Goal: Task Accomplishment & Management: Manage account settings

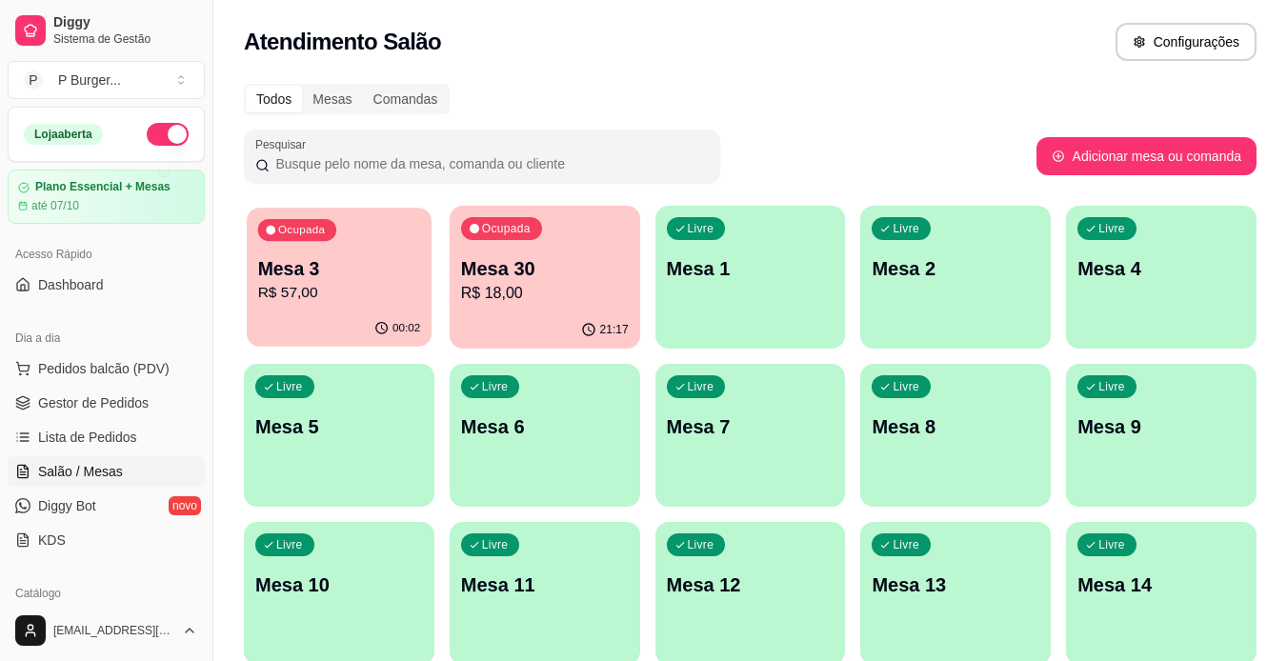
click at [352, 292] on p "R$ 57,00" at bounding box center [339, 293] width 163 height 22
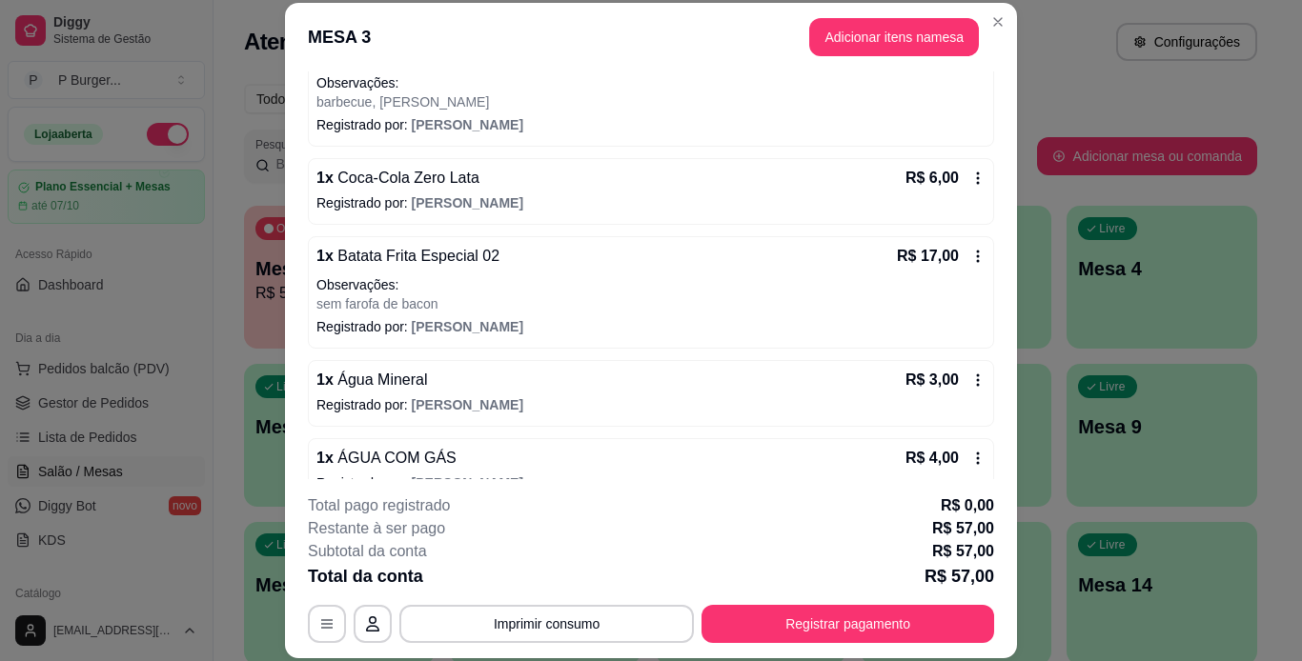
scroll to position [252, 0]
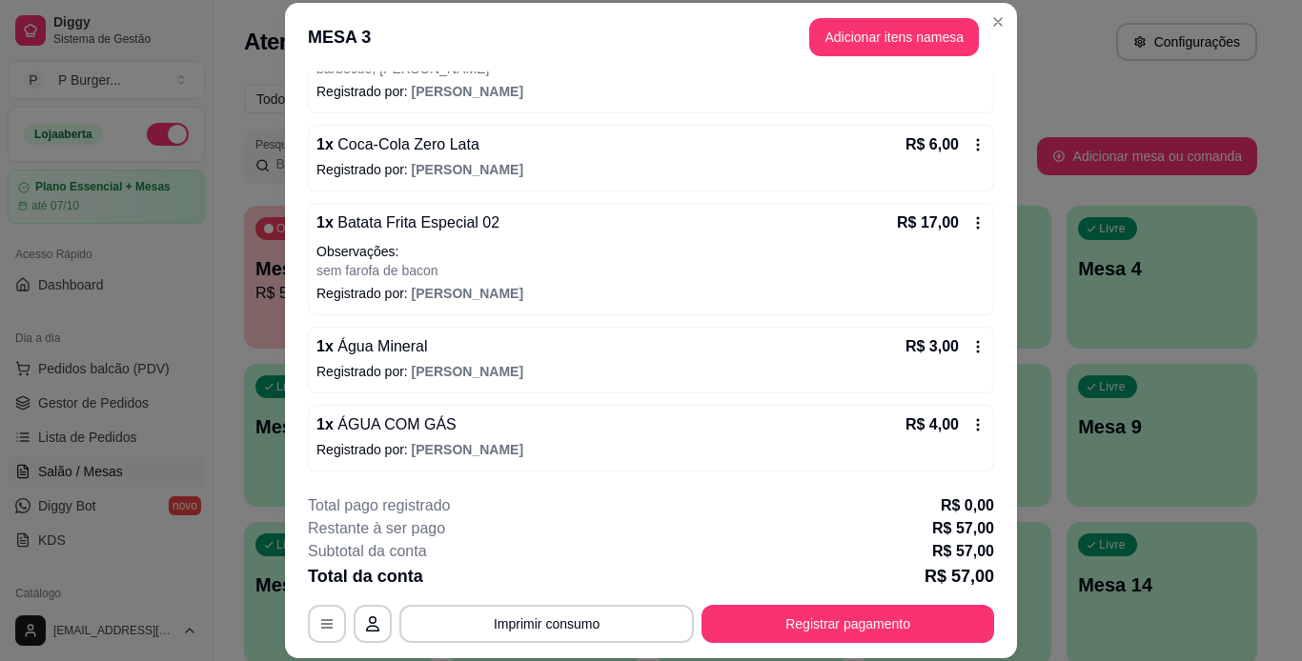
click at [970, 431] on icon at bounding box center [977, 424] width 15 height 15
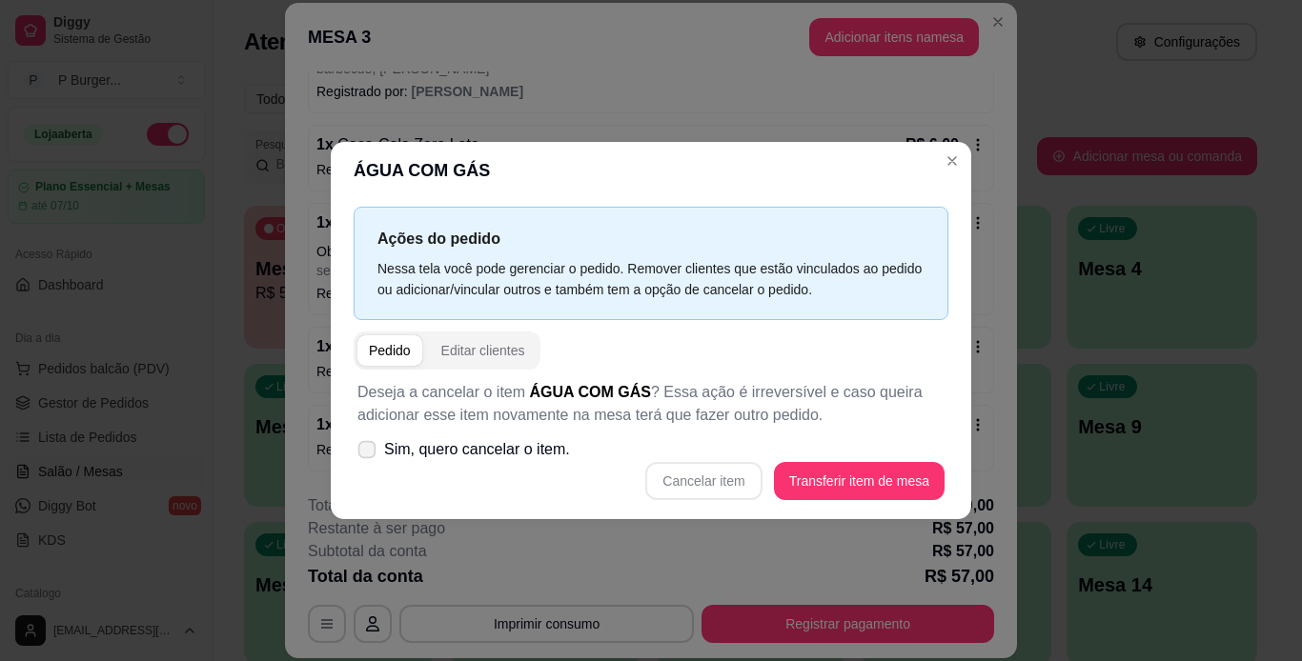
click at [365, 451] on icon at bounding box center [366, 449] width 14 height 10
click at [365, 454] on input "Sim, quero cancelar o item." at bounding box center [362, 460] width 12 height 12
checkbox input "true"
click at [733, 484] on button "Cancelar item" at bounding box center [703, 481] width 113 height 37
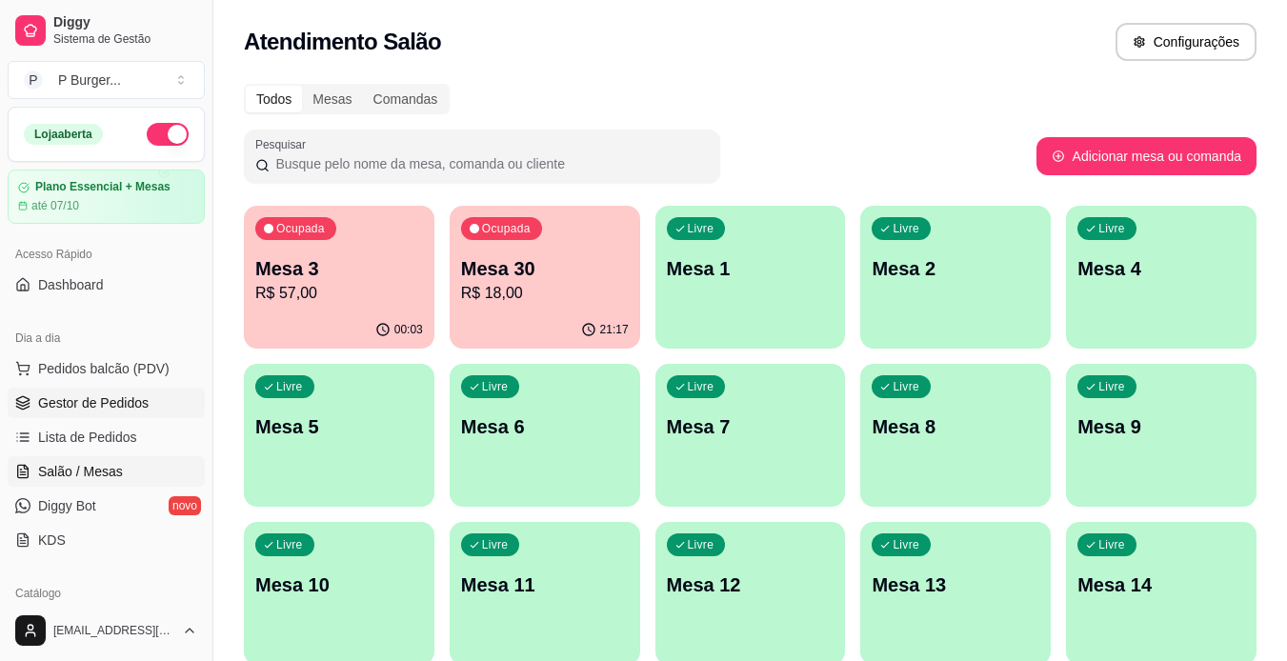
click at [121, 398] on span "Gestor de Pedidos" at bounding box center [93, 403] width 111 height 19
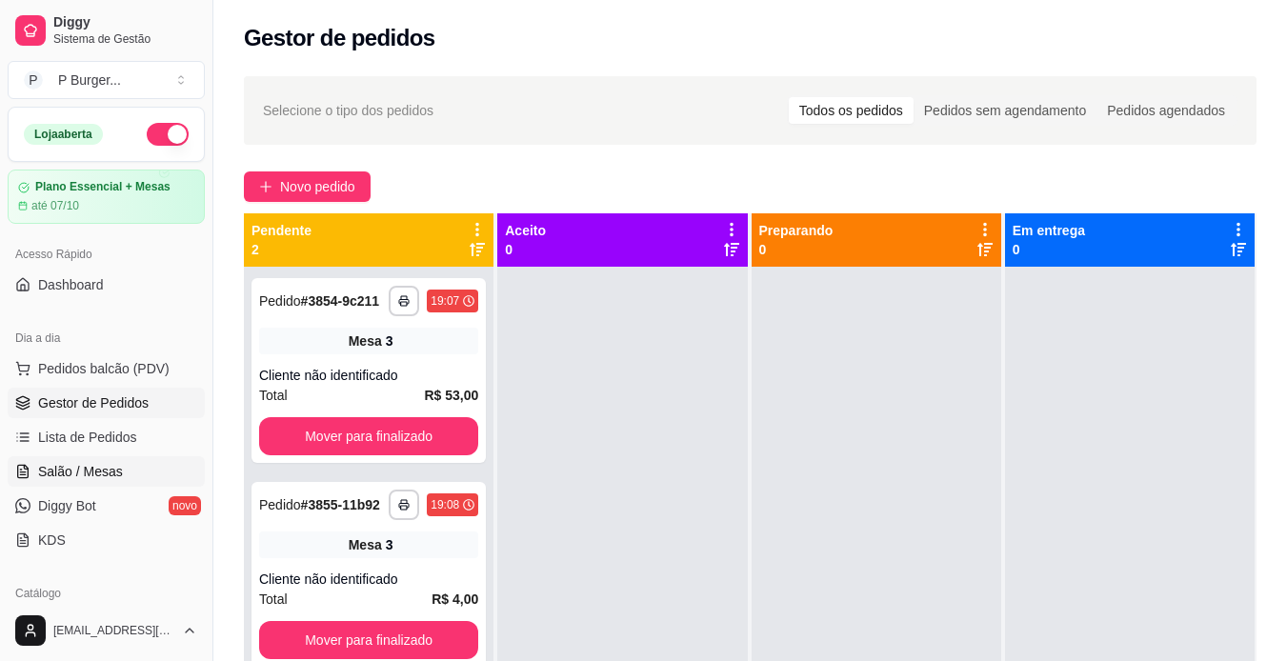
click at [105, 476] on span "Salão / Mesas" at bounding box center [80, 471] width 85 height 19
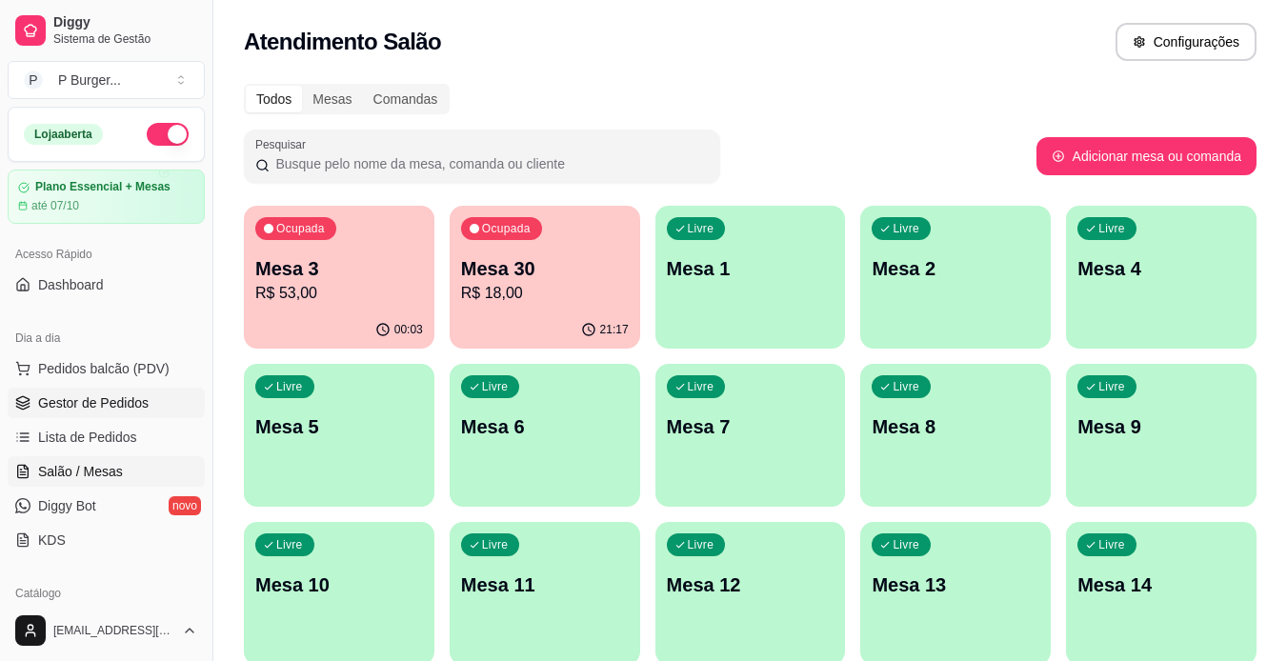
click at [108, 402] on span "Gestor de Pedidos" at bounding box center [93, 403] width 111 height 19
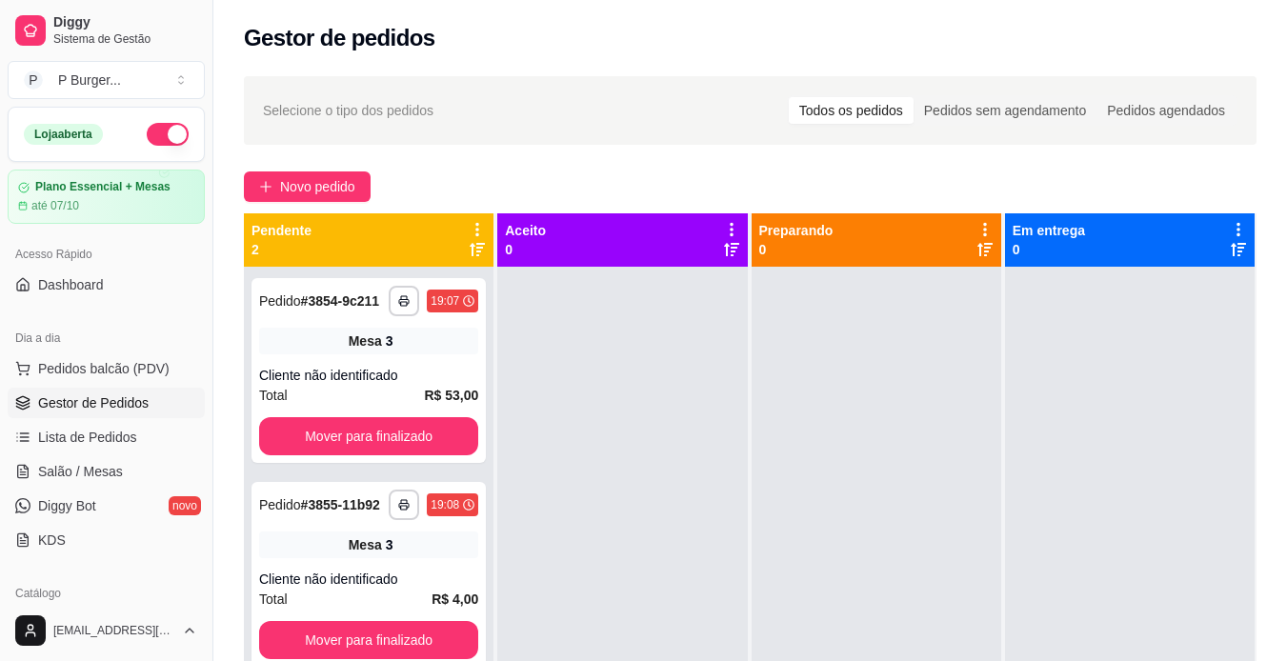
click at [108, 402] on span "Gestor de Pedidos" at bounding box center [93, 403] width 111 height 19
click at [95, 471] on span "Salão / Mesas" at bounding box center [80, 471] width 85 height 19
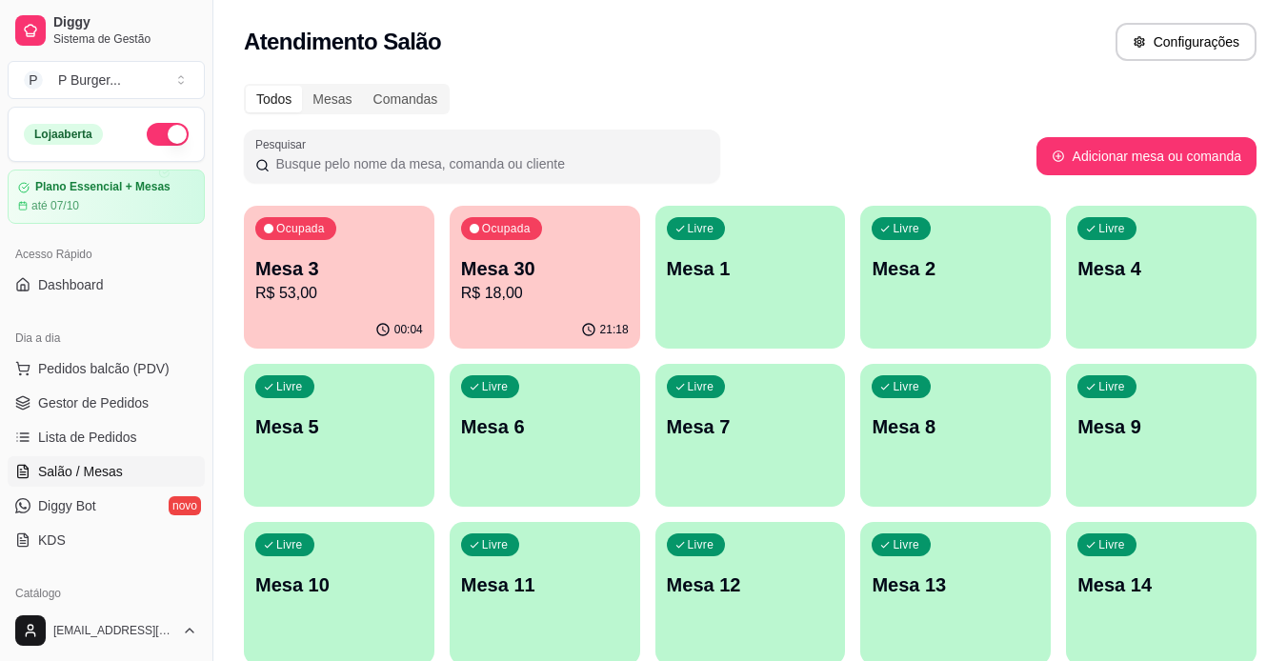
click at [285, 278] on p "Mesa 3" at bounding box center [339, 268] width 168 height 27
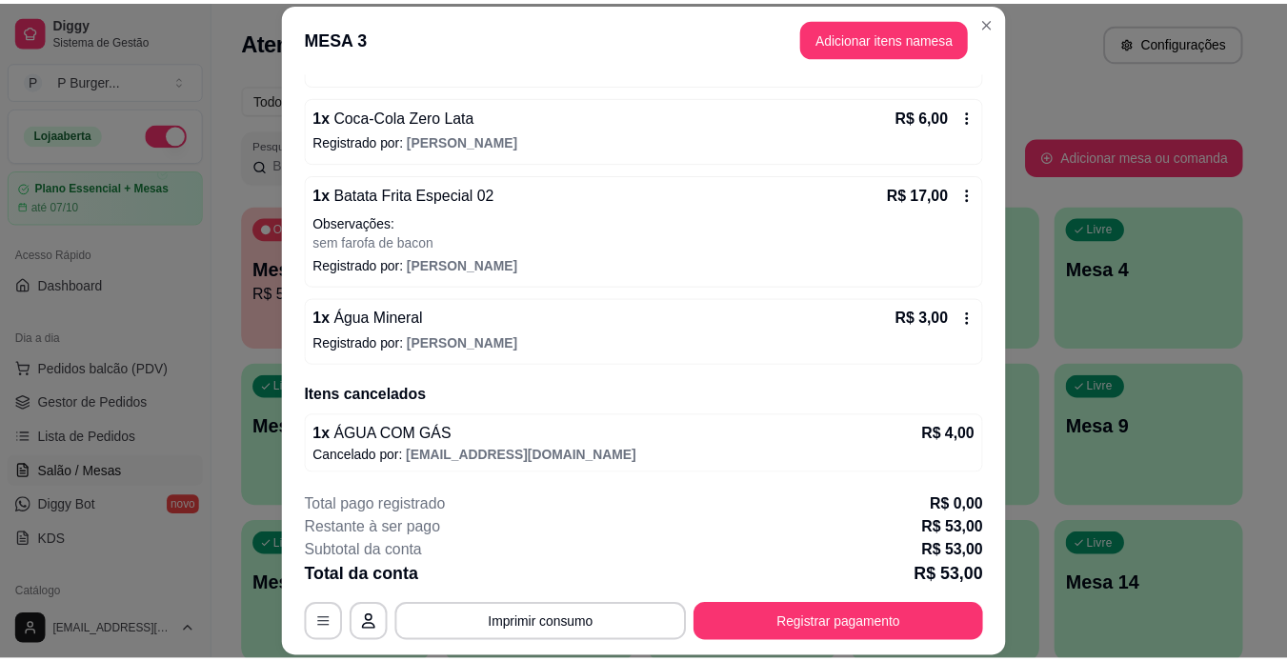
scroll to position [282, 0]
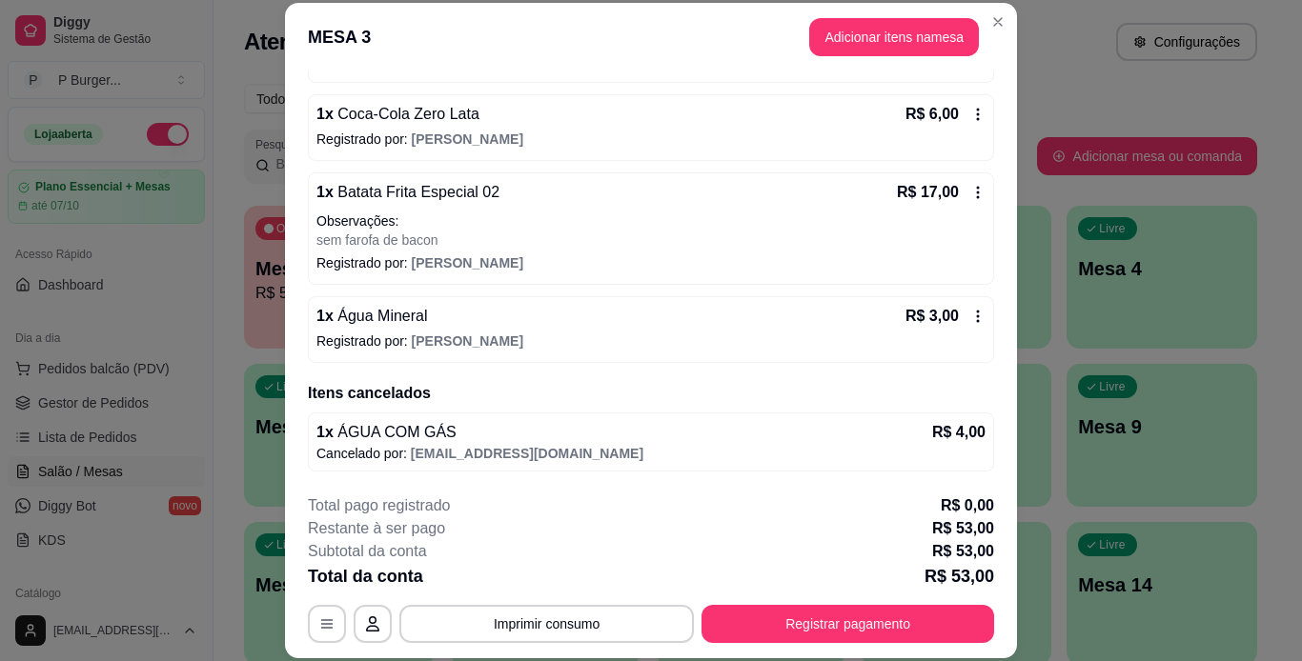
click at [970, 316] on icon at bounding box center [977, 316] width 15 height 15
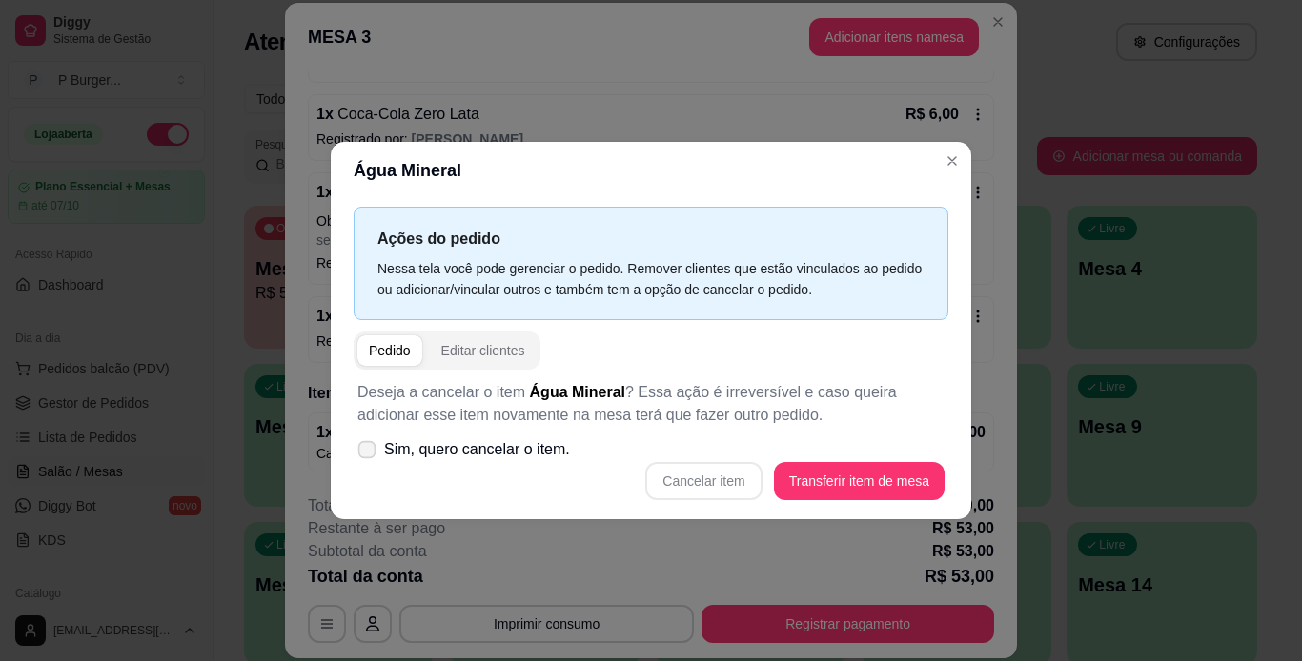
click at [366, 448] on icon at bounding box center [366, 449] width 14 height 10
click at [366, 454] on input "Sim, quero cancelar o item." at bounding box center [362, 460] width 12 height 12
checkbox input "true"
click at [741, 486] on button "Cancelar item" at bounding box center [703, 481] width 113 height 37
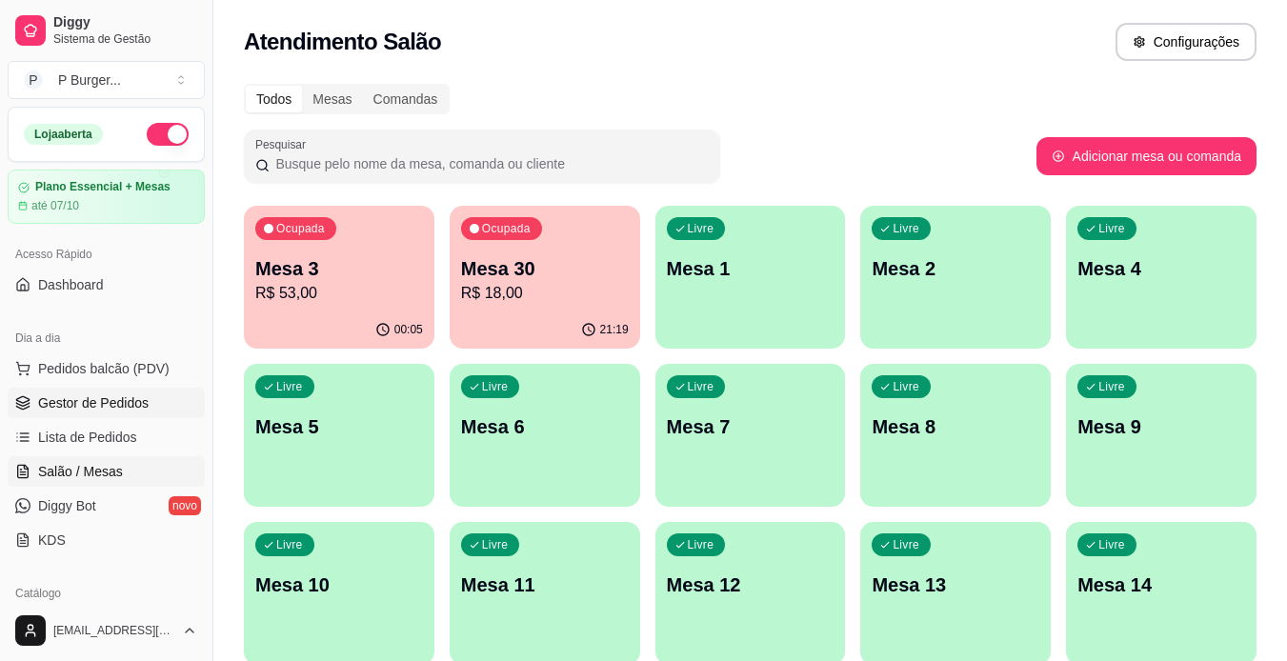
click at [92, 404] on span "Gestor de Pedidos" at bounding box center [93, 403] width 111 height 19
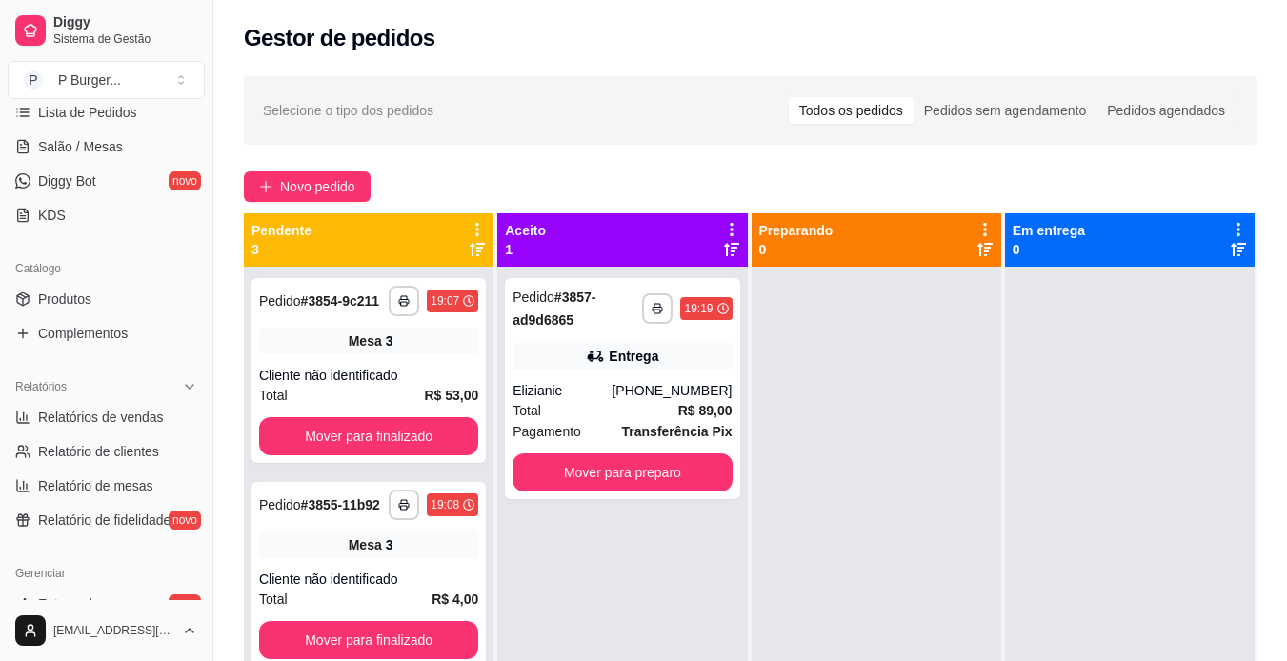
scroll to position [328, 0]
click at [91, 294] on link "Produtos" at bounding box center [106, 296] width 197 height 30
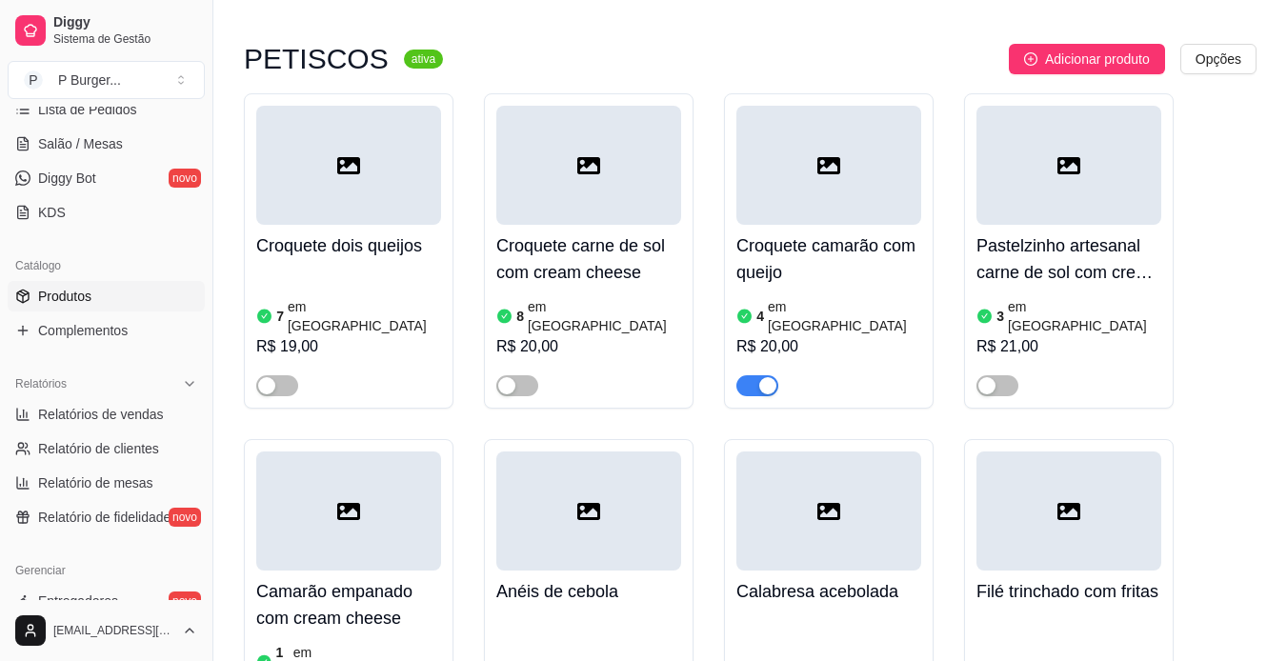
scroll to position [5416, 0]
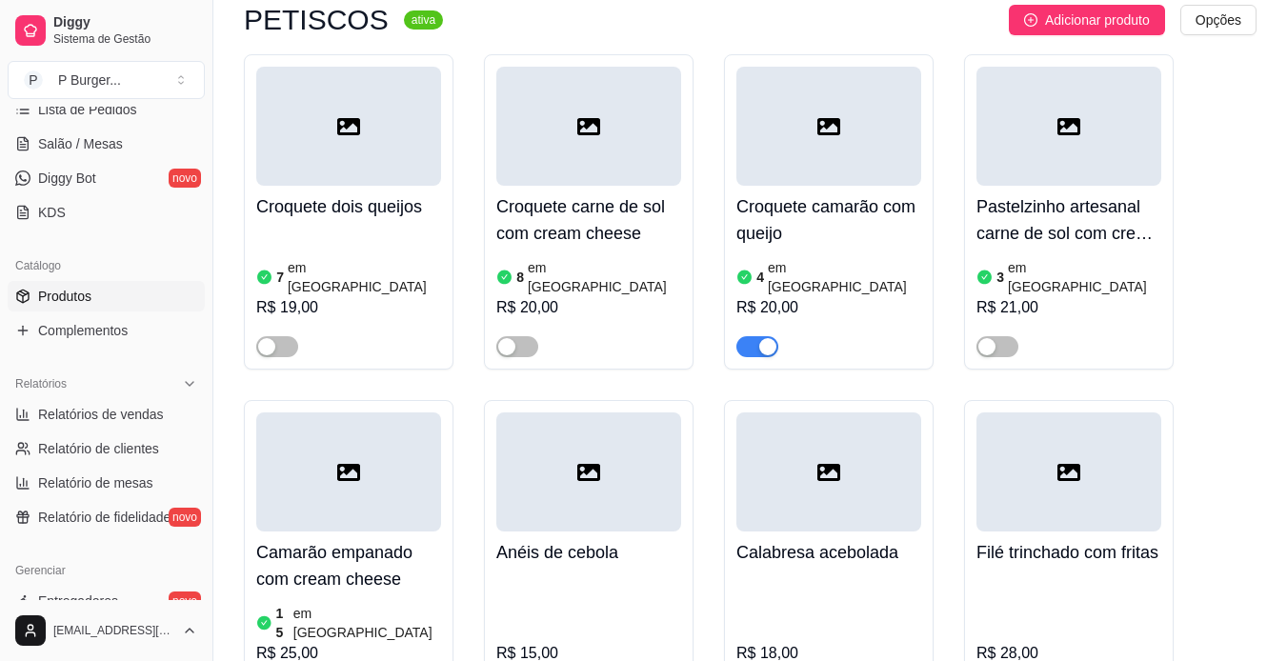
click at [758, 336] on button "button" at bounding box center [758, 346] width 42 height 21
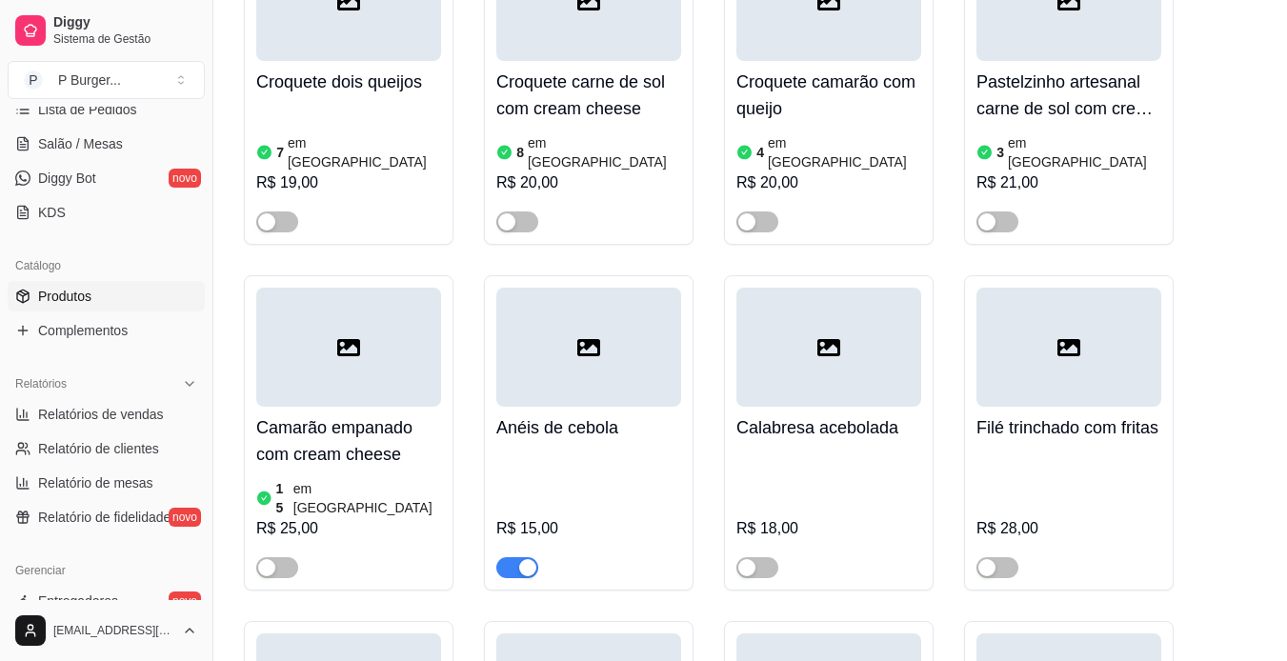
scroll to position [5706, 0]
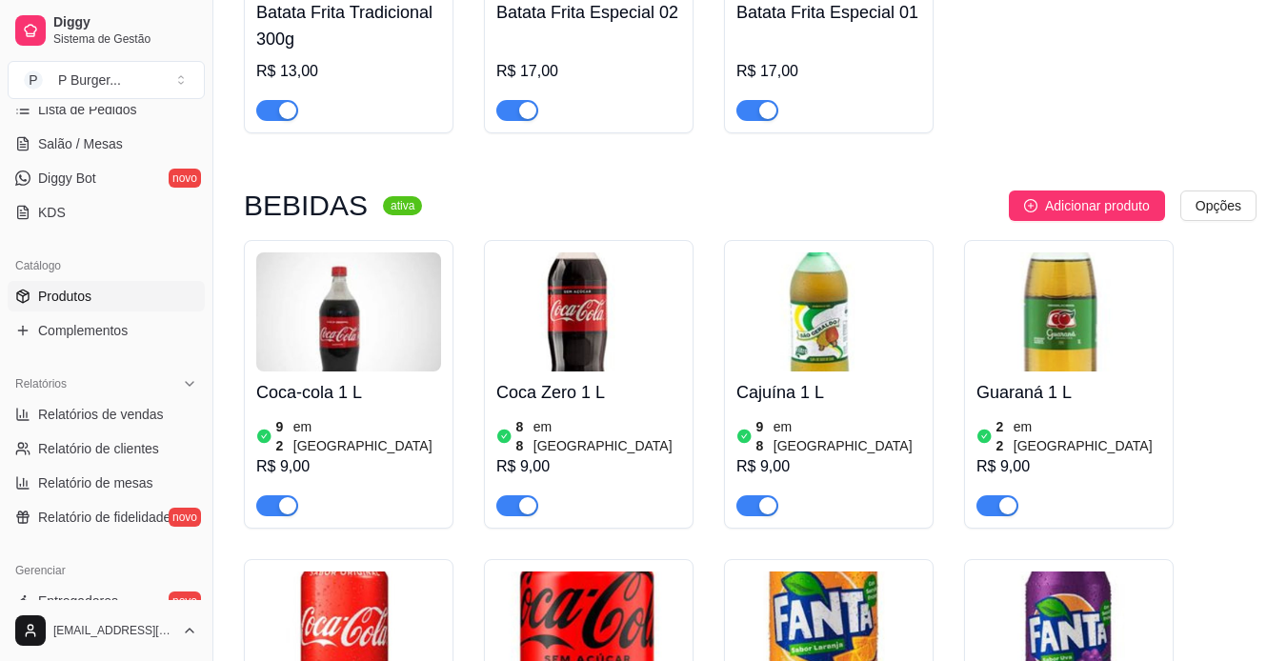
scroll to position [2456, 0]
